Goal: Information Seeking & Learning: Learn about a topic

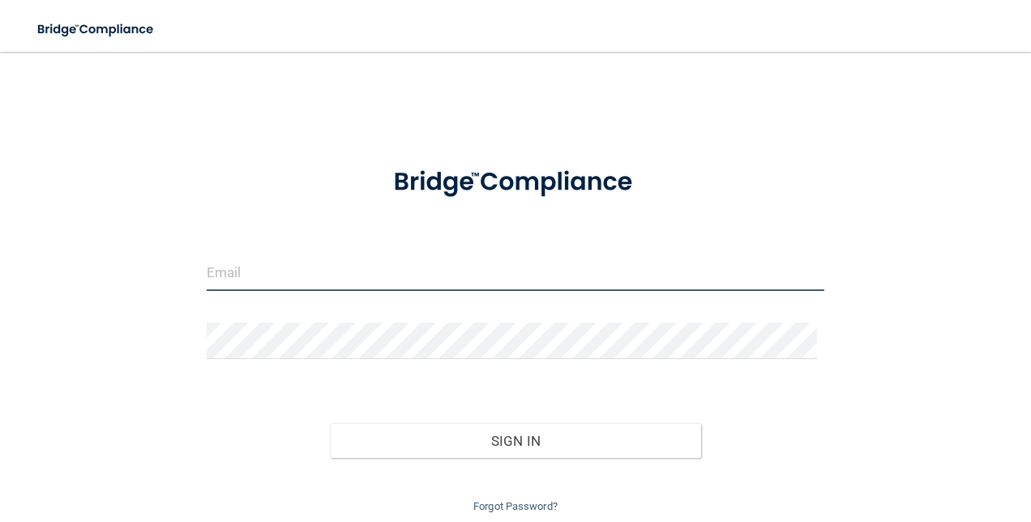
click at [294, 277] on input "email" at bounding box center [516, 273] width 619 height 36
type input "[PERSON_NAME][EMAIL_ADDRESS][DOMAIN_NAME]"
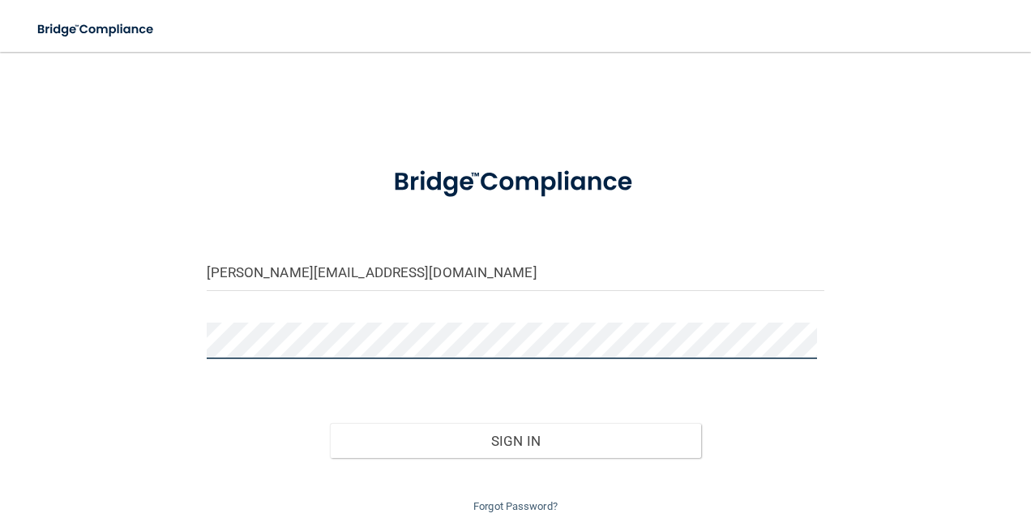
click at [330, 423] on button "Sign In" at bounding box center [515, 441] width 371 height 36
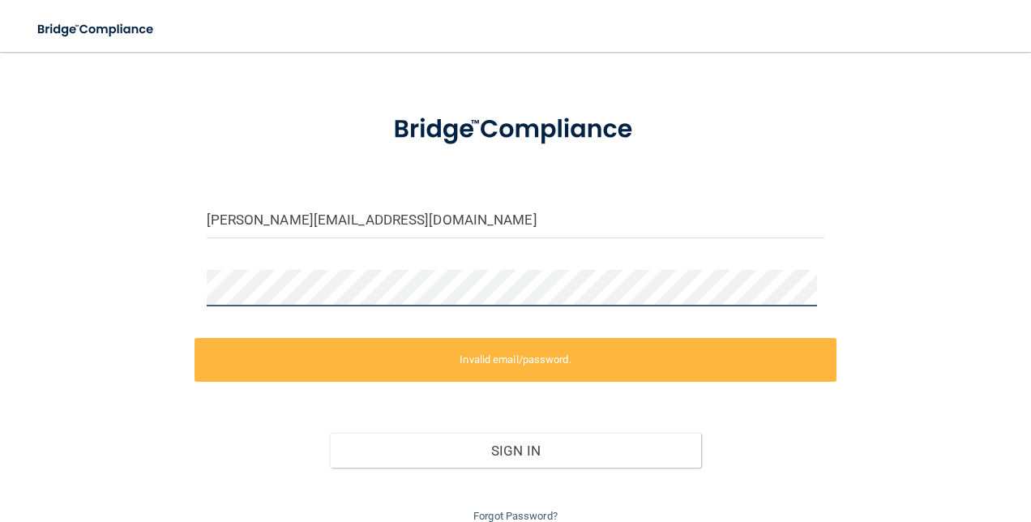
scroll to position [81, 0]
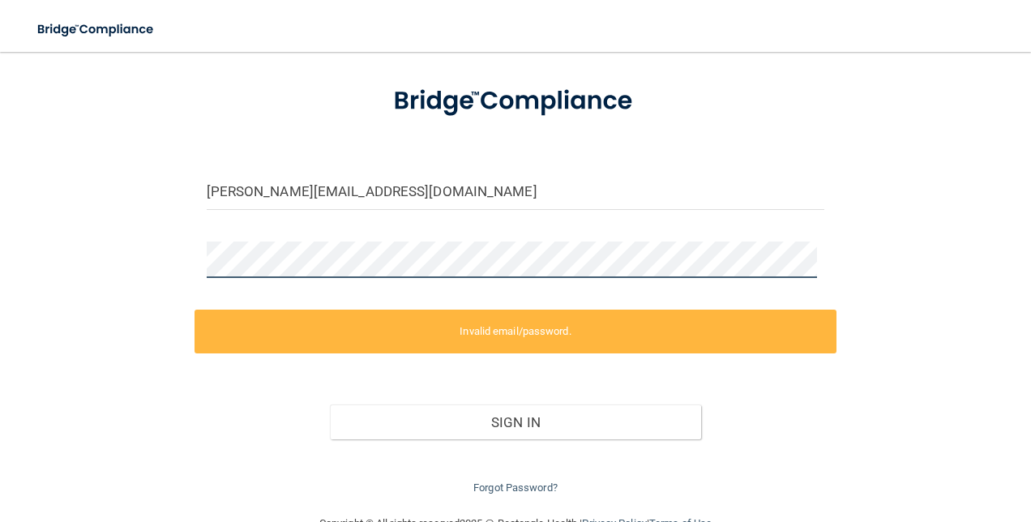
click at [0, 265] on html "Toggle navigation Manage My Enterprise Manage My Location katie@odisurgery.com …" at bounding box center [515, 261] width 1031 height 522
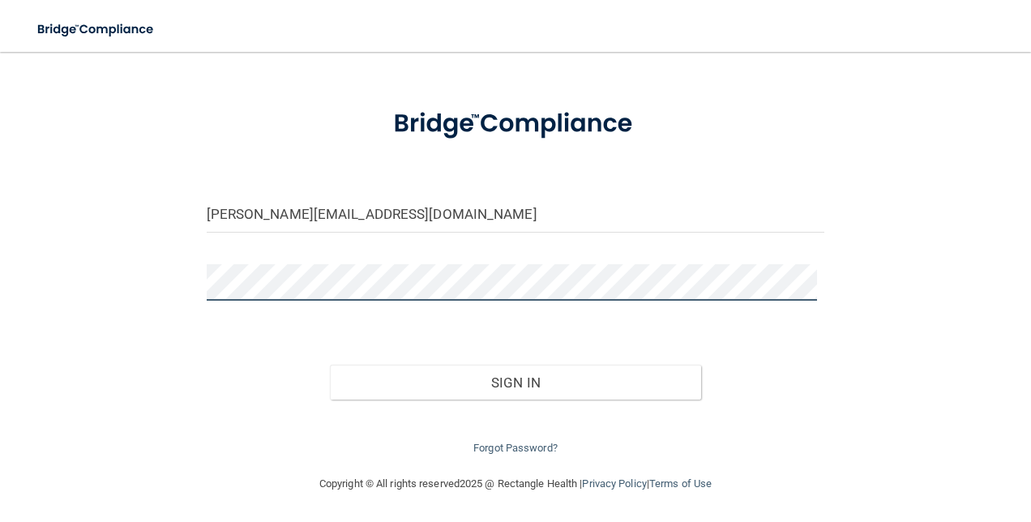
click at [330, 365] on button "Sign In" at bounding box center [515, 383] width 371 height 36
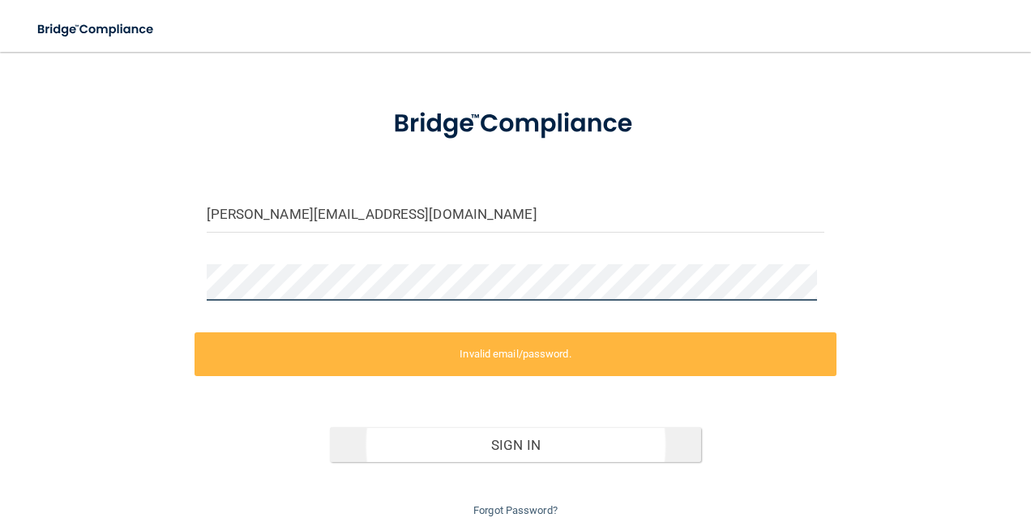
scroll to position [121, 0]
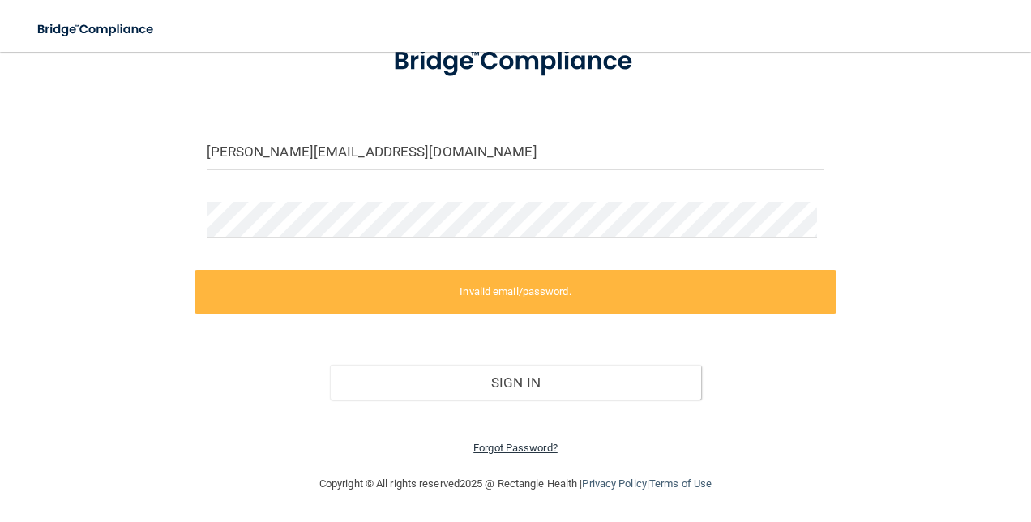
click at [528, 446] on link "Forgot Password?" at bounding box center [515, 448] width 84 height 12
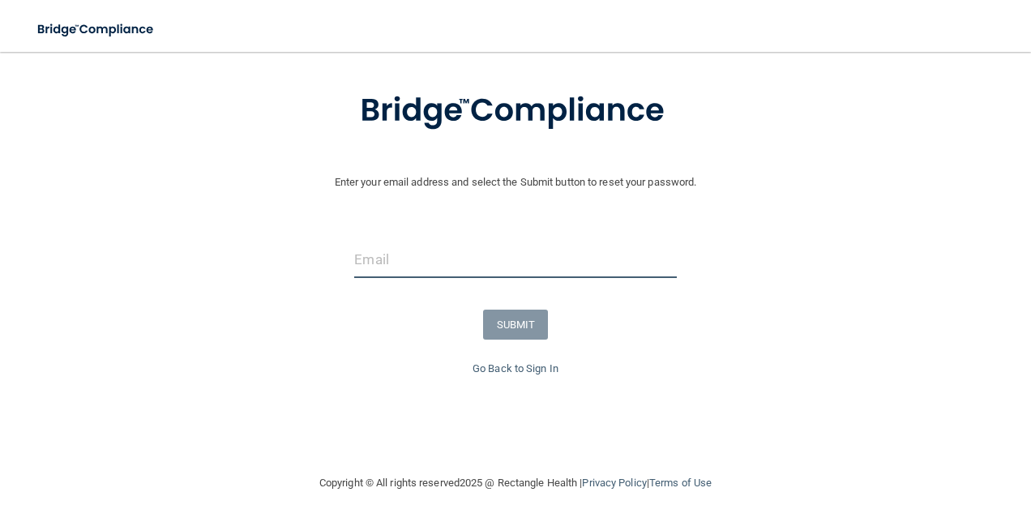
click at [436, 255] on input "email" at bounding box center [515, 260] width 322 height 36
type input "[PERSON_NAME][EMAIL_ADDRESS][DOMAIN_NAME]"
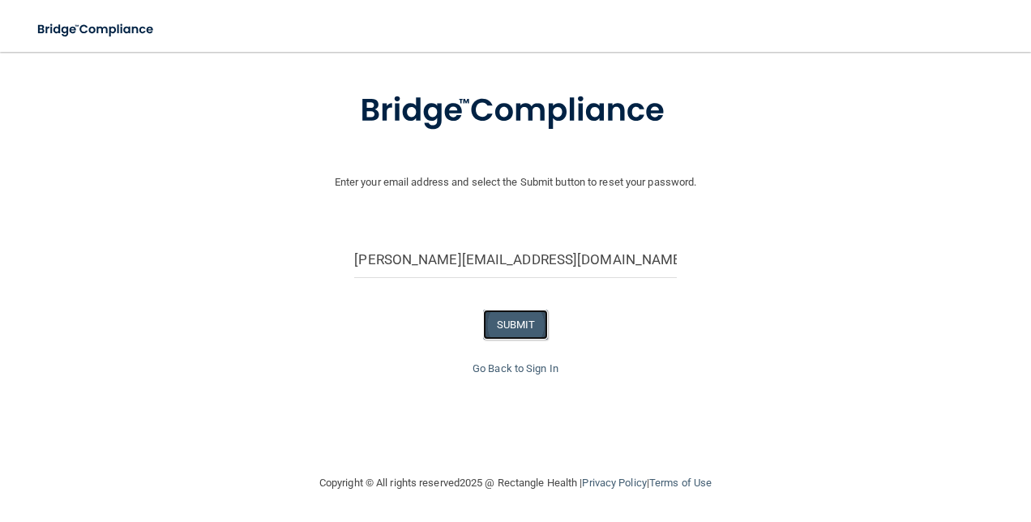
click at [529, 325] on button "SUBMIT" at bounding box center [516, 325] width 66 height 30
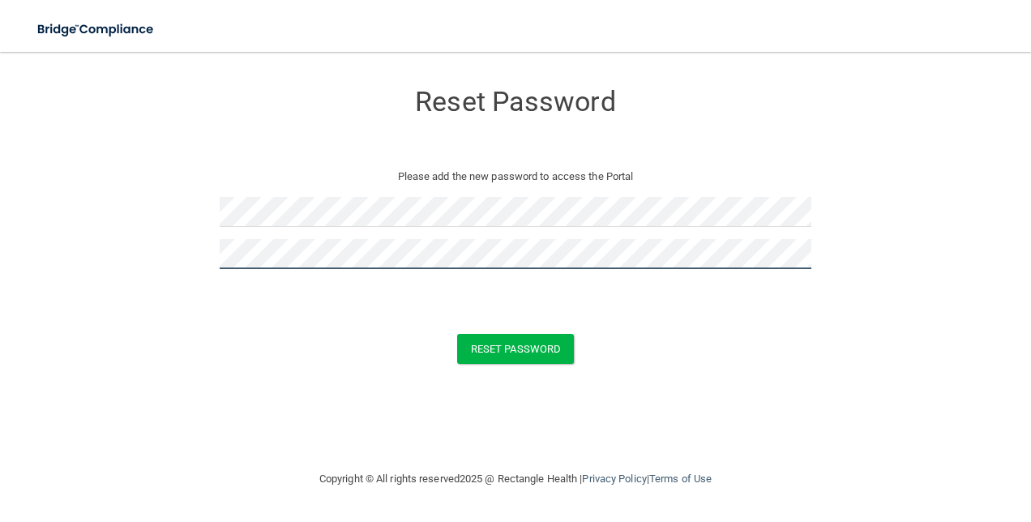
click at [457, 334] on button "Reset Password" at bounding box center [515, 349] width 117 height 30
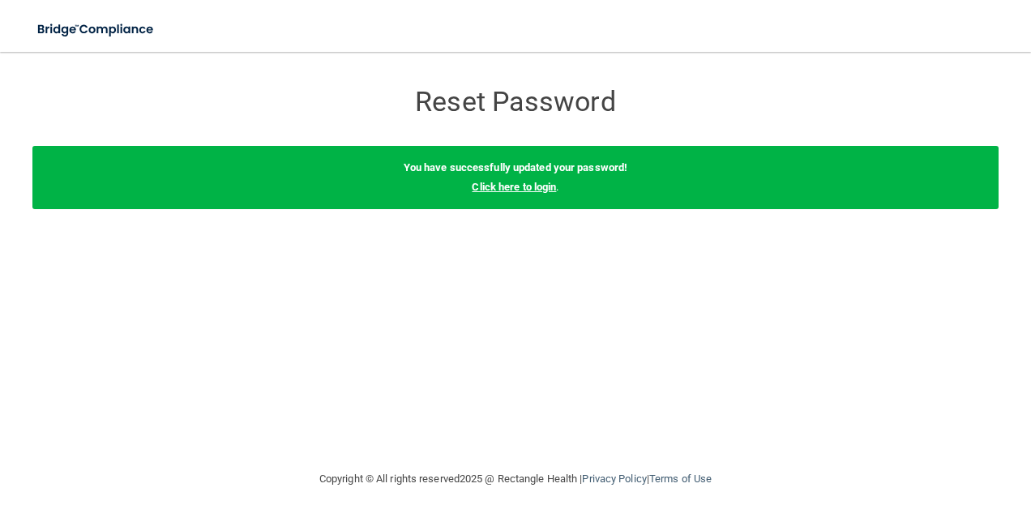
click at [531, 191] on link "Click here to login" at bounding box center [514, 187] width 84 height 12
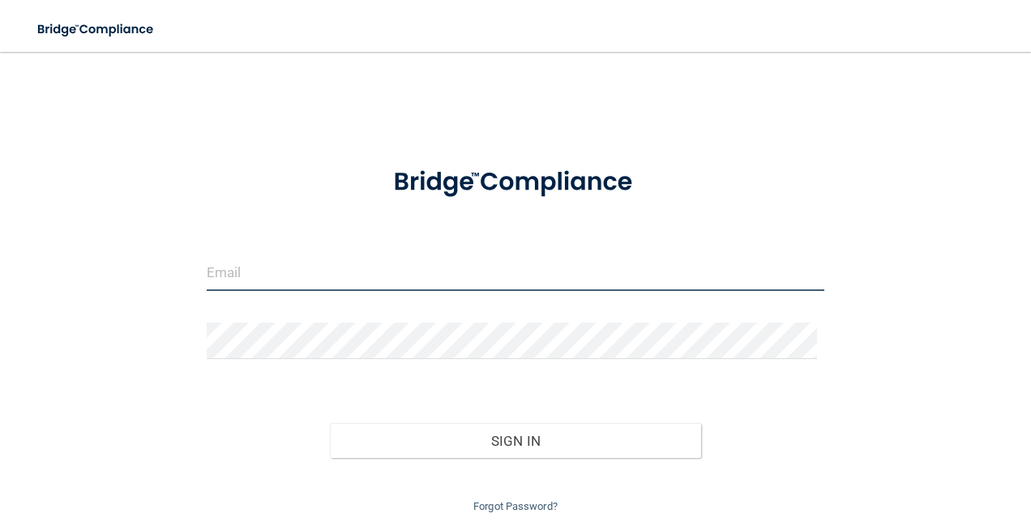
click at [309, 273] on input "email" at bounding box center [516, 273] width 619 height 36
type input "[PERSON_NAME][EMAIL_ADDRESS][DOMAIN_NAME]"
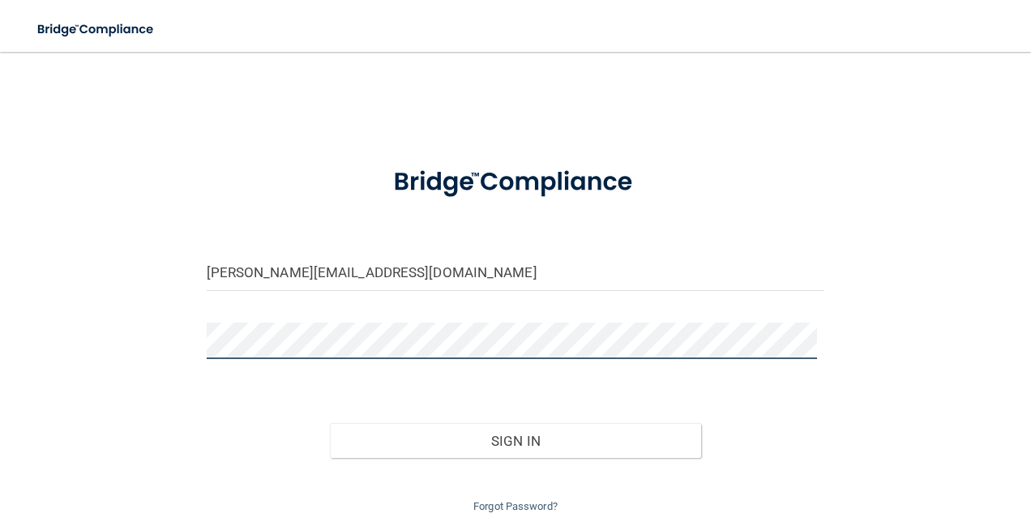
click at [330, 423] on button "Sign In" at bounding box center [515, 441] width 371 height 36
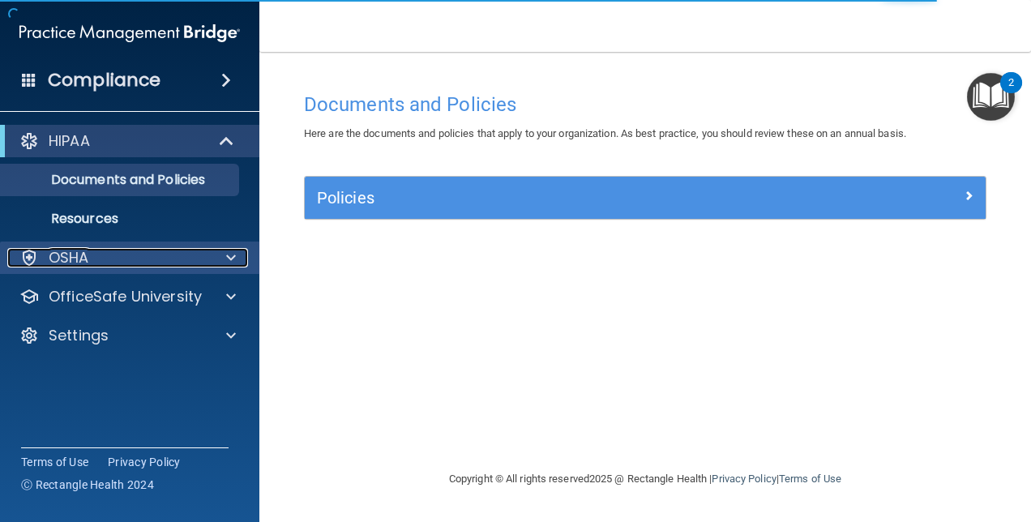
click at [135, 265] on div "OSHA" at bounding box center [107, 257] width 201 height 19
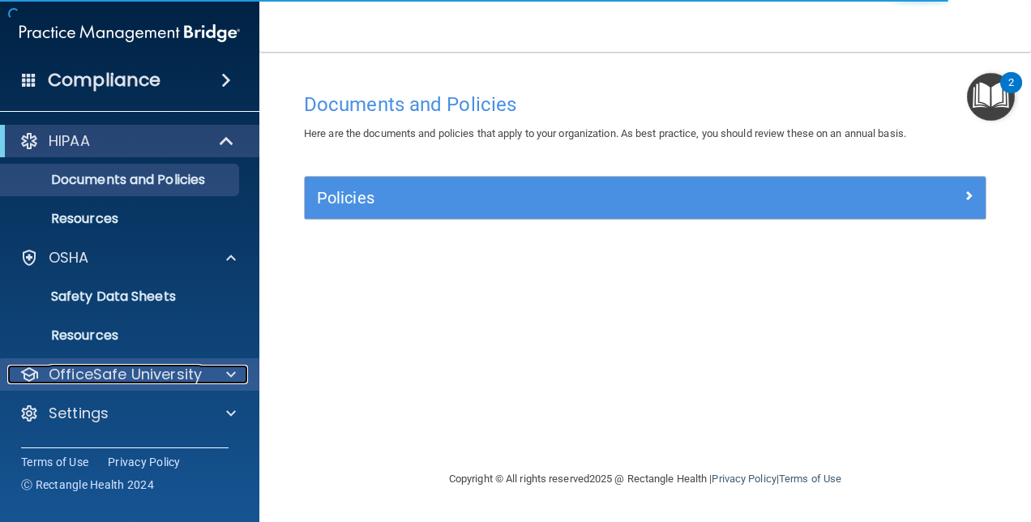
click at [166, 365] on p "OfficeSafe University" at bounding box center [125, 374] width 153 height 19
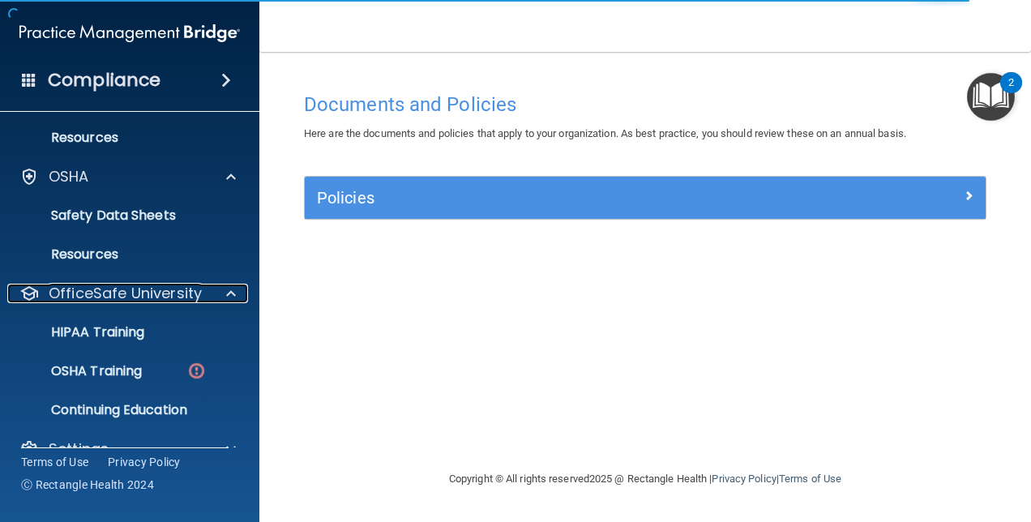
scroll to position [112, 0]
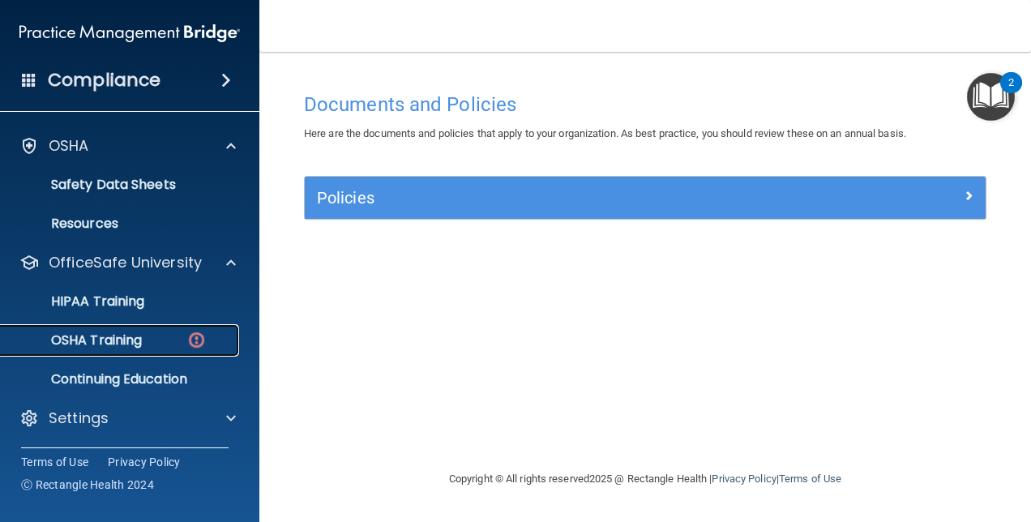
click at [127, 338] on p "OSHA Training" at bounding box center [76, 340] width 131 height 16
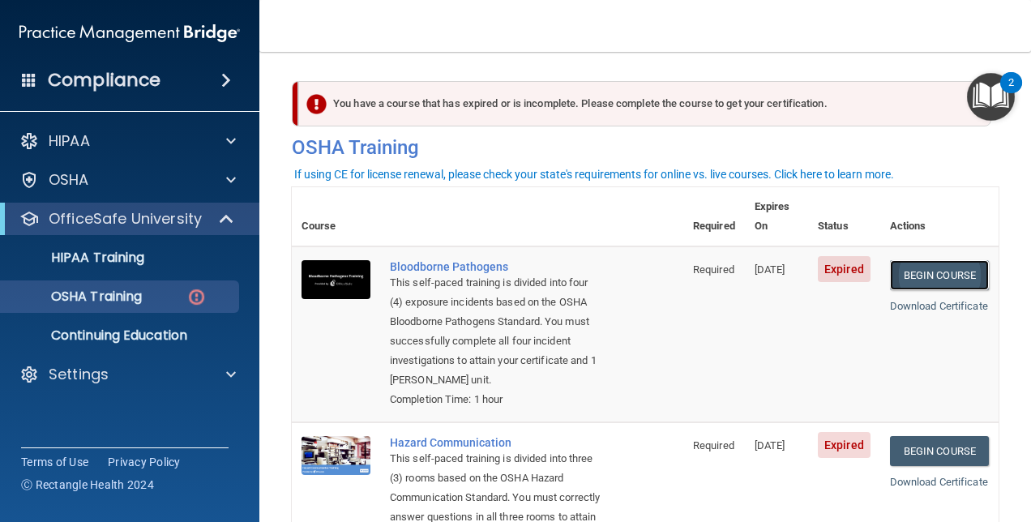
click at [903, 260] on link "Begin Course" at bounding box center [939, 275] width 99 height 30
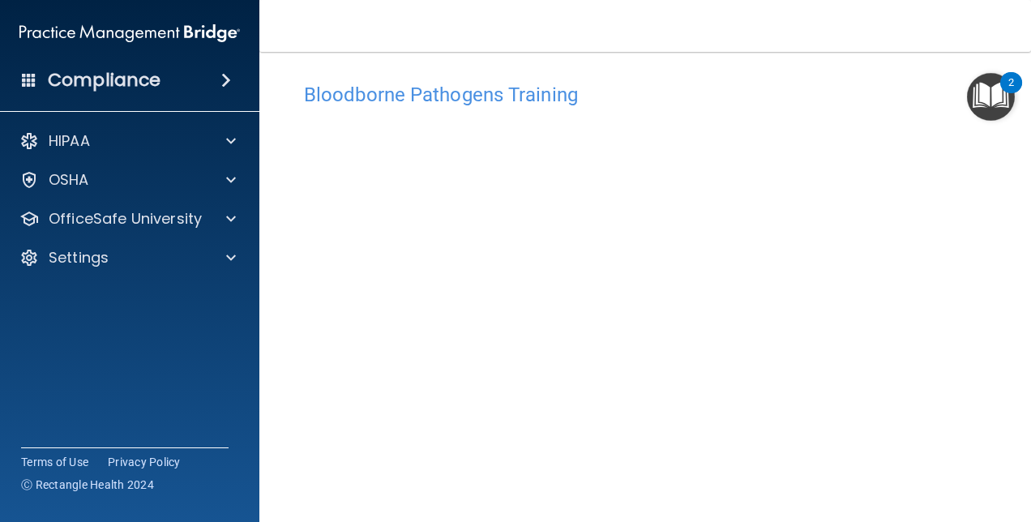
scroll to position [32, 0]
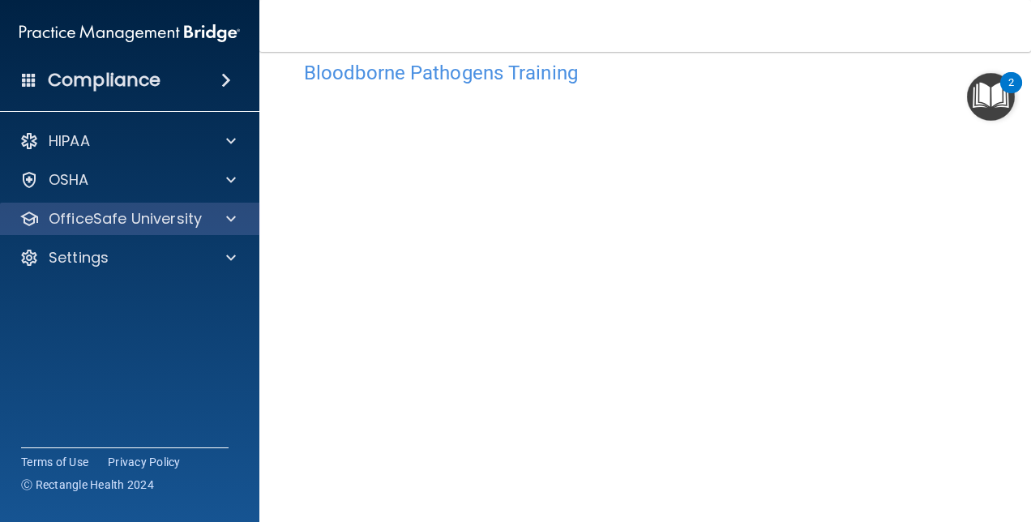
click at [113, 230] on div "OfficeSafe University" at bounding box center [130, 219] width 260 height 32
click at [243, 216] on div at bounding box center [228, 218] width 41 height 19
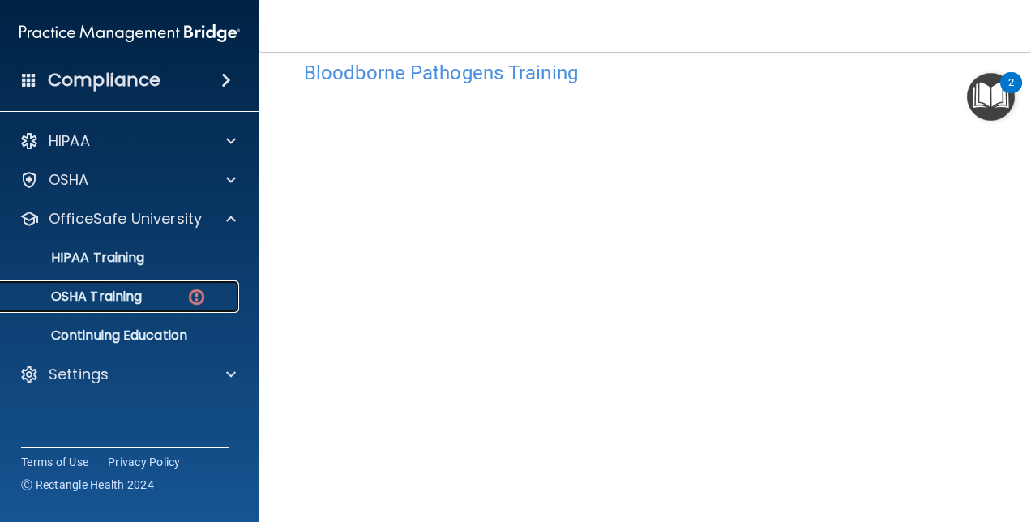
click at [160, 304] on div "OSHA Training" at bounding box center [121, 297] width 221 height 16
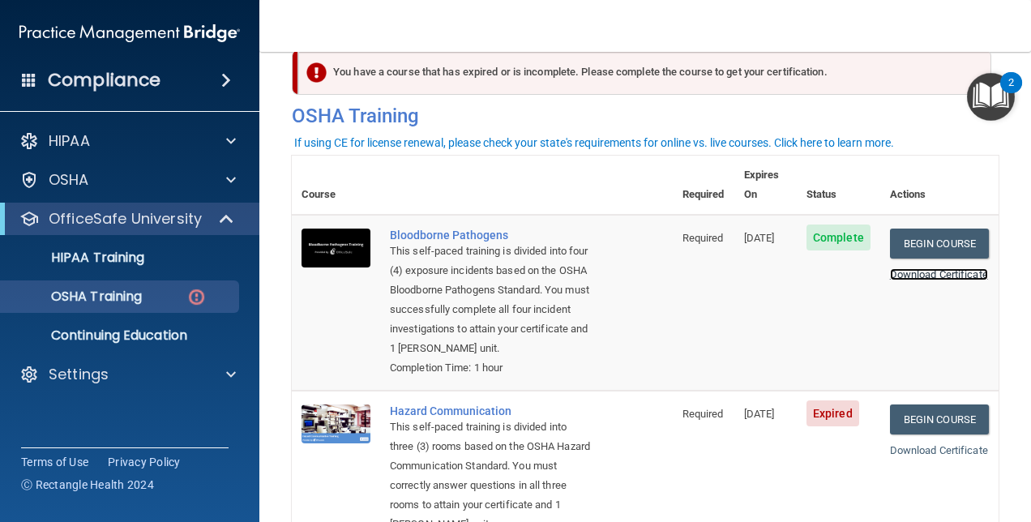
click at [971, 268] on link "Download Certificate" at bounding box center [939, 274] width 98 height 12
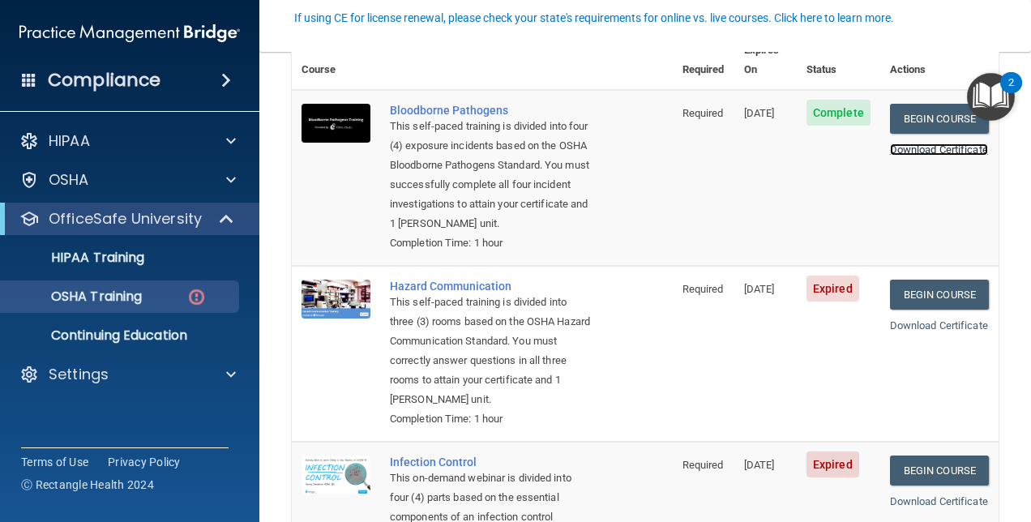
scroll to position [194, 0]
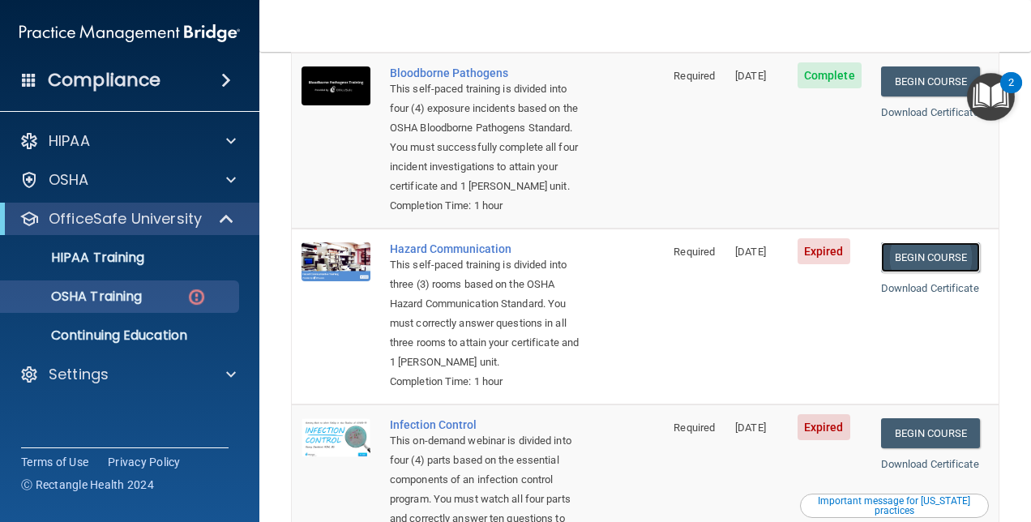
click at [912, 260] on link "Begin Course" at bounding box center [930, 257] width 99 height 30
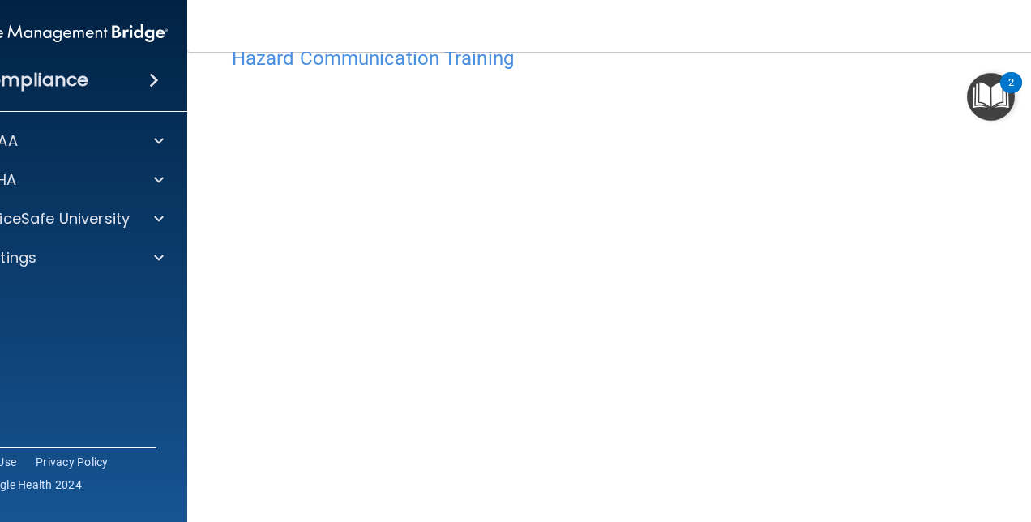
scroll to position [88, 0]
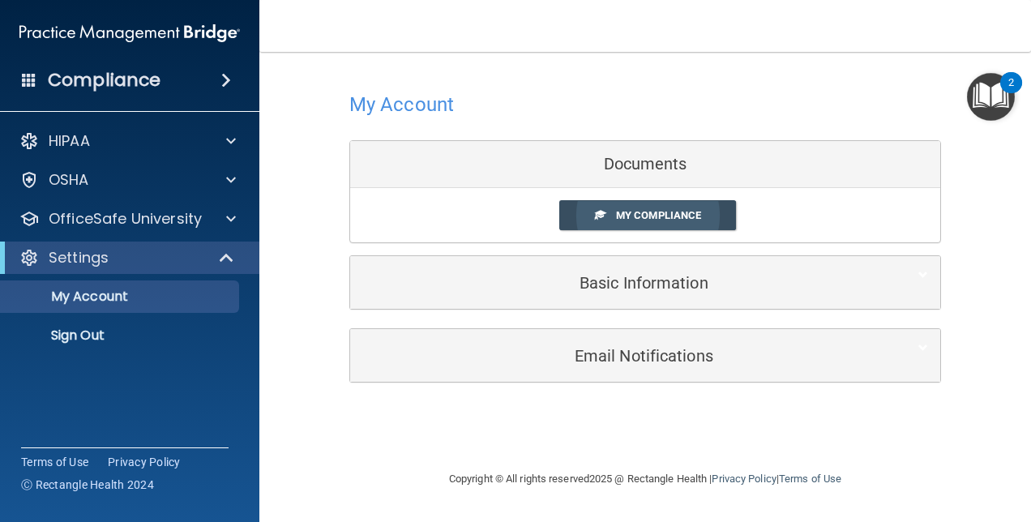
click at [682, 211] on span "My Compliance" at bounding box center [658, 215] width 85 height 12
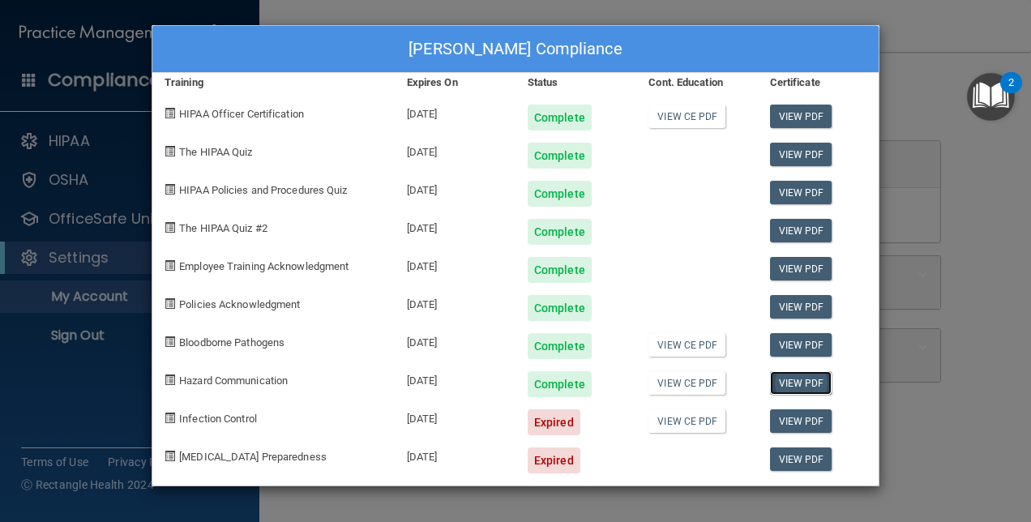
click at [814, 380] on link "View PDF" at bounding box center [801, 383] width 62 height 24
click at [910, 447] on div "Katie Sondrini's Compliance Training Expires On Status Cont. Education Certific…" at bounding box center [515, 261] width 1031 height 522
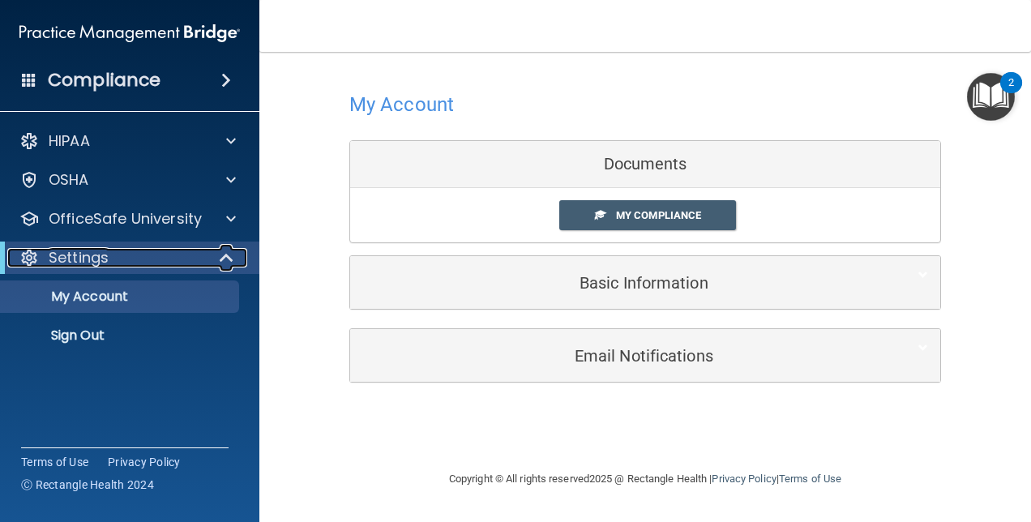
click at [229, 262] on span at bounding box center [228, 257] width 14 height 19
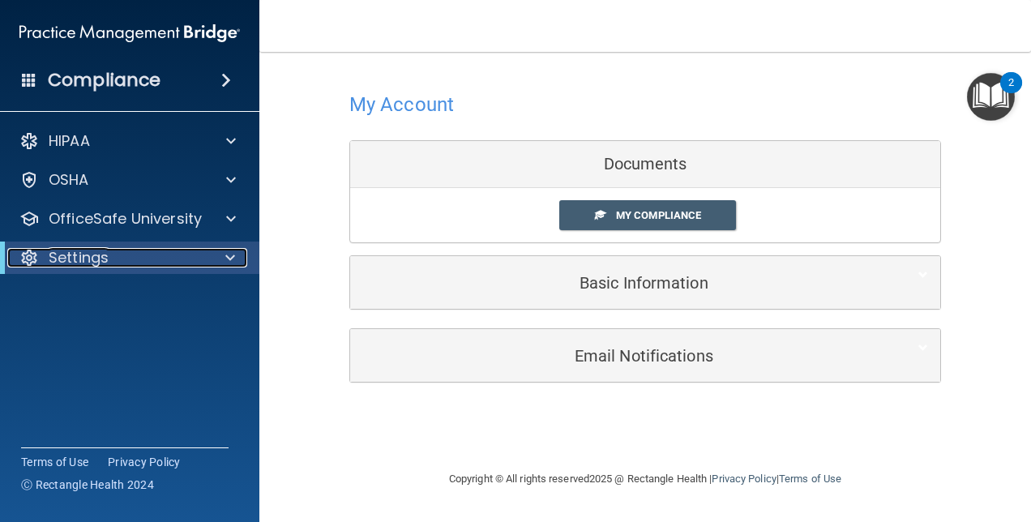
click at [229, 262] on span at bounding box center [230, 257] width 10 height 19
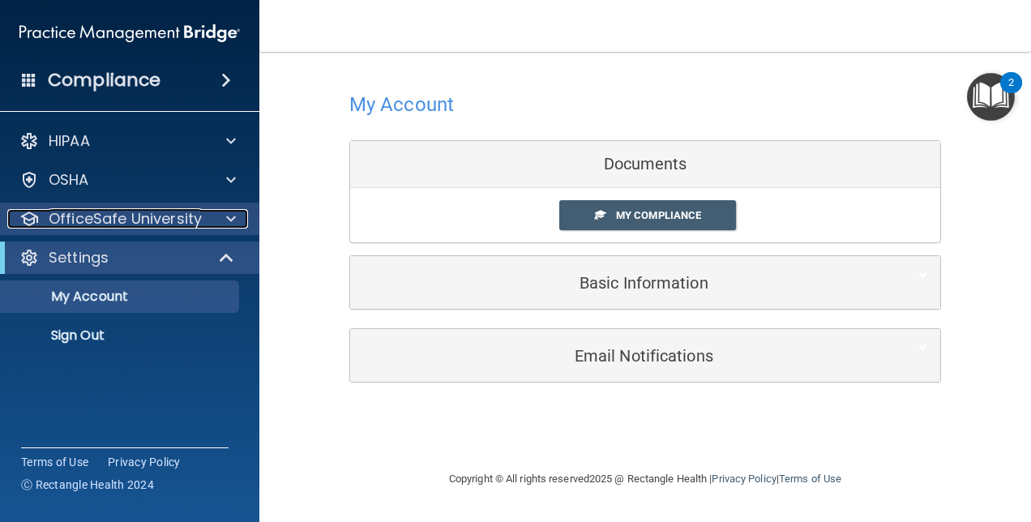
click at [229, 217] on span at bounding box center [231, 218] width 10 height 19
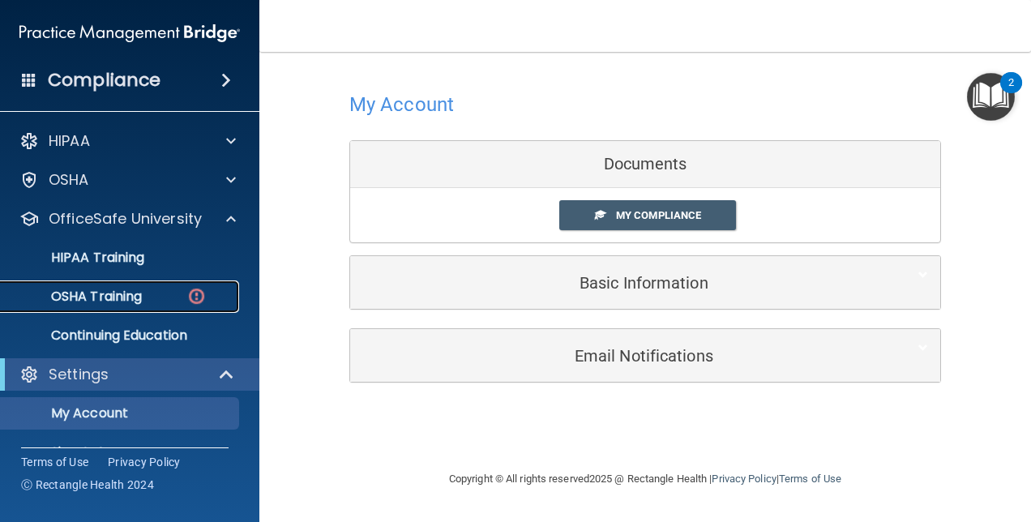
click at [145, 299] on div "OSHA Training" at bounding box center [121, 297] width 221 height 16
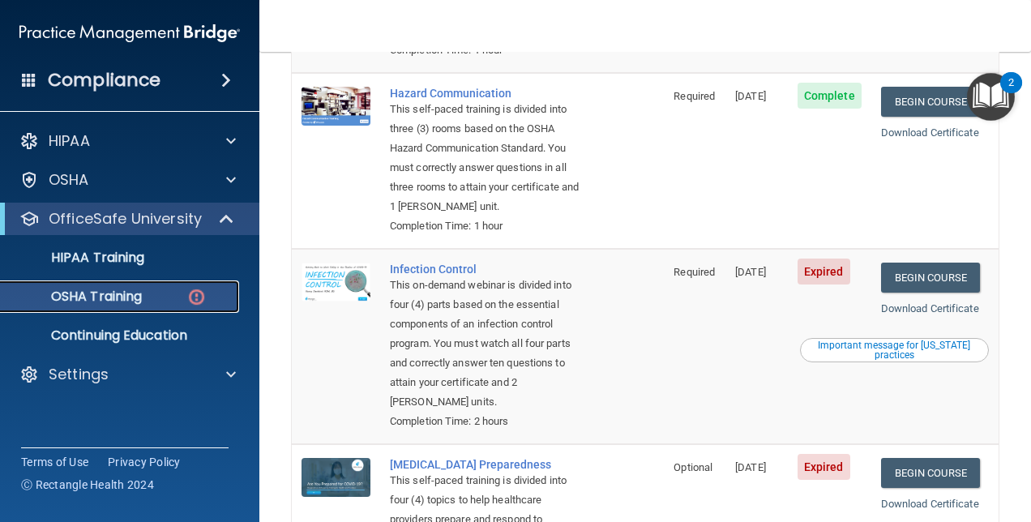
scroll to position [324, 0]
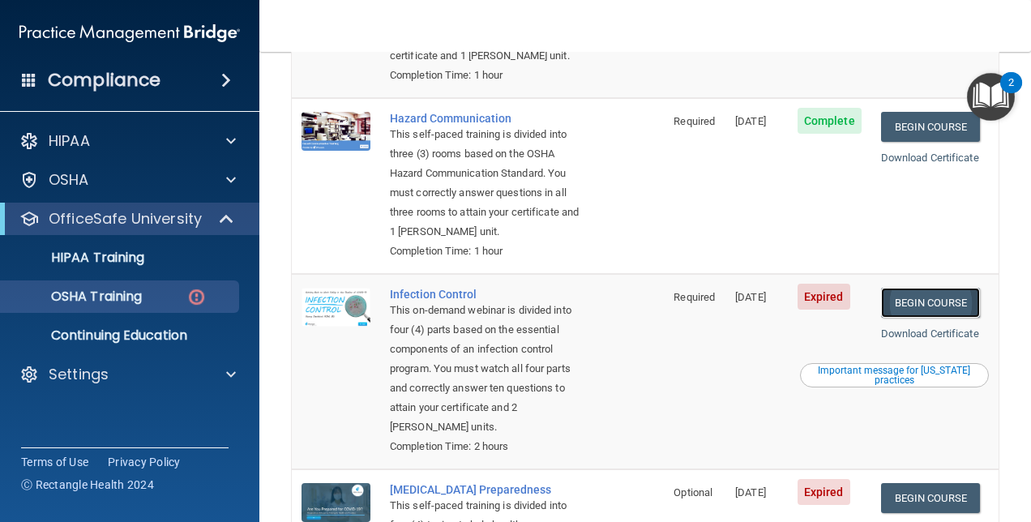
click at [889, 318] on link "Begin Course" at bounding box center [930, 303] width 99 height 30
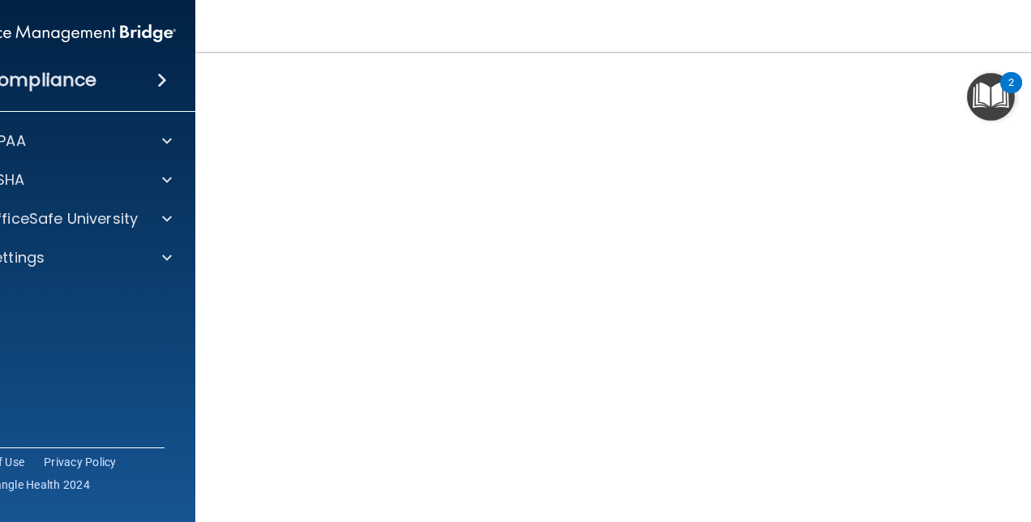
scroll to position [162, 0]
click at [228, 499] on footer "Copyright © All rights reserved 2025 @ Rectangle Health | Privacy Policy | Term…" at bounding box center [645, 491] width 835 height 49
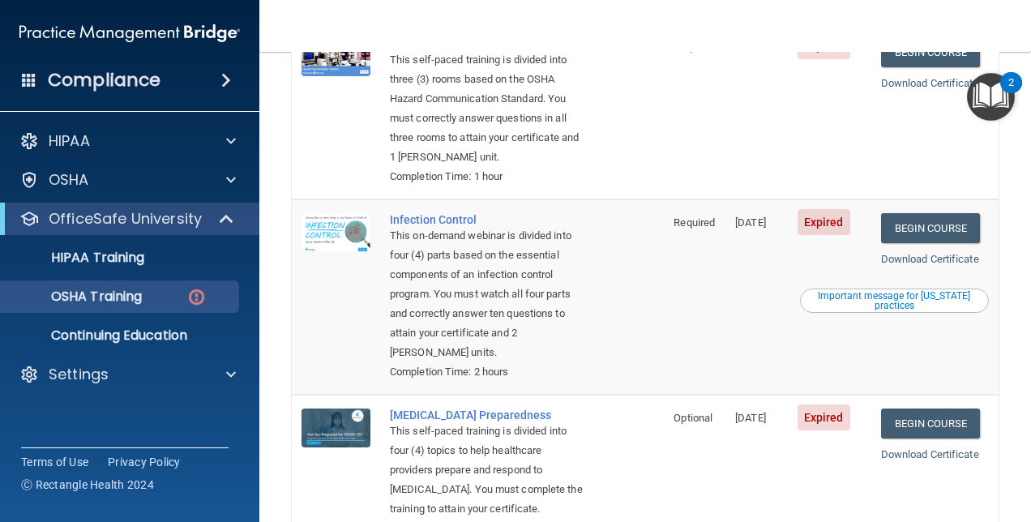
scroll to position [437, 0]
